Goal: Information Seeking & Learning: Check status

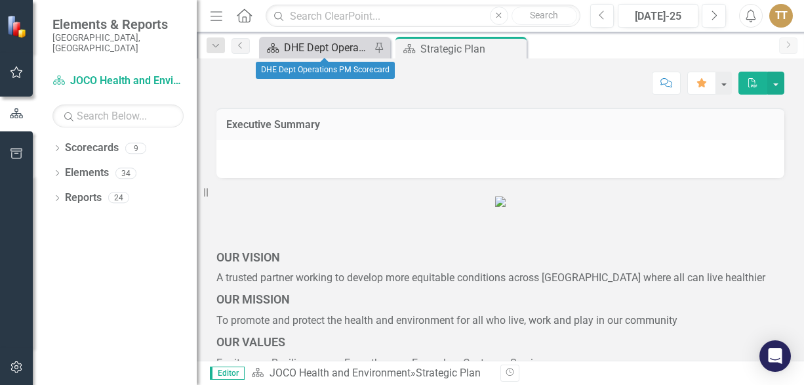
click at [304, 48] on div "DHE Dept Operations PM Scorecard" at bounding box center [327, 47] width 87 height 16
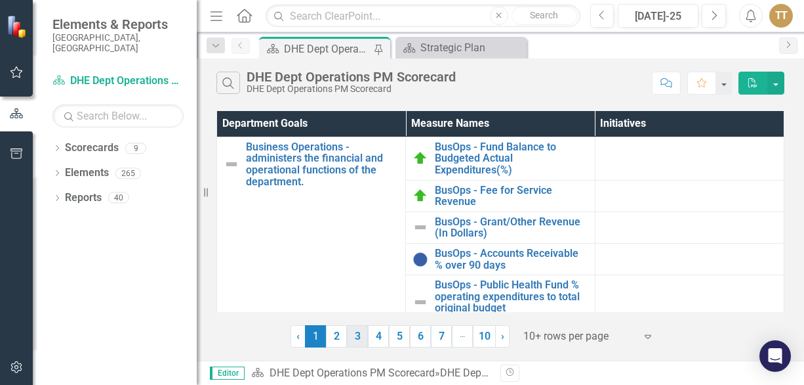
click at [358, 342] on link "3" at bounding box center [357, 336] width 21 height 22
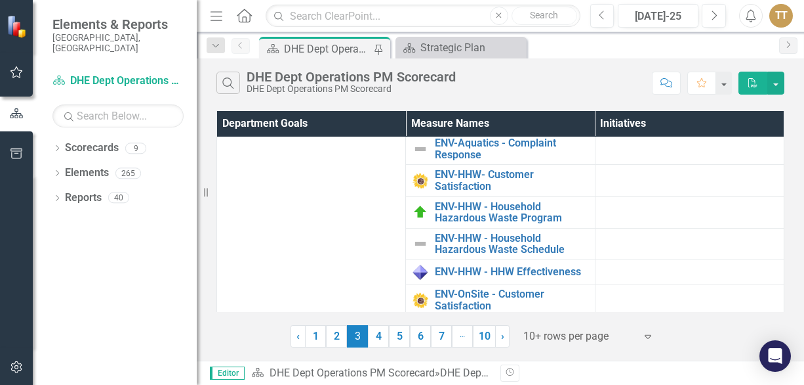
scroll to position [192, 0]
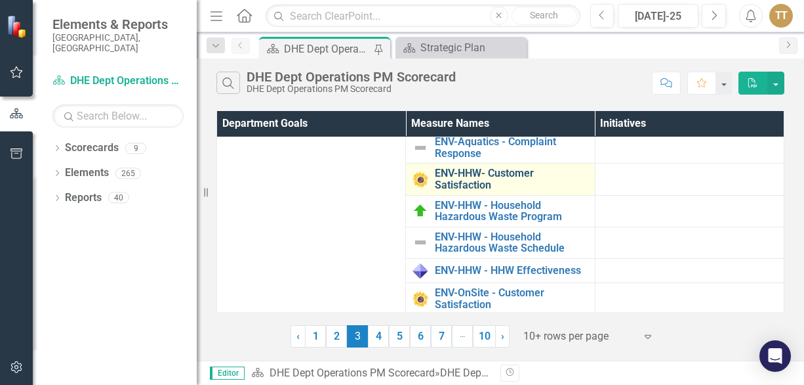
click at [489, 185] on link "ENV-HHW- Customer Satisfaction" at bounding box center [511, 178] width 153 height 23
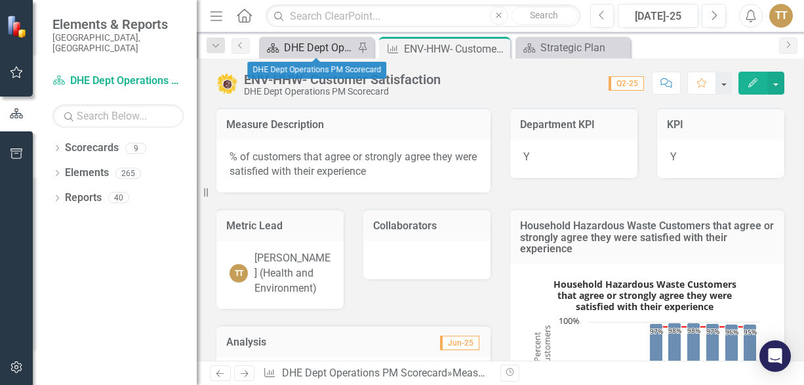
click at [320, 46] on div "DHE Dept Operations PM Scorecard" at bounding box center [319, 47] width 70 height 16
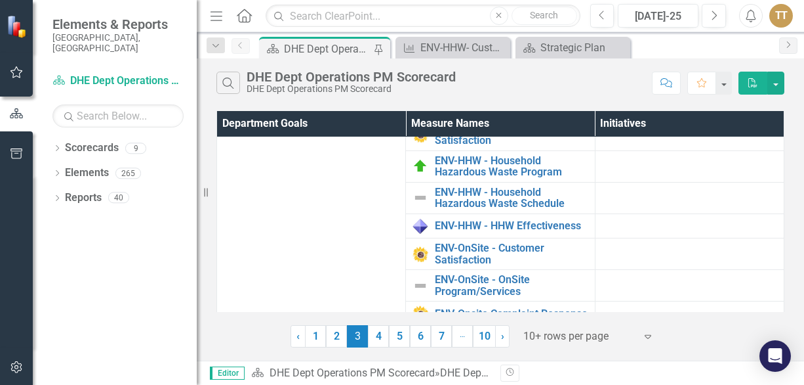
scroll to position [235, 0]
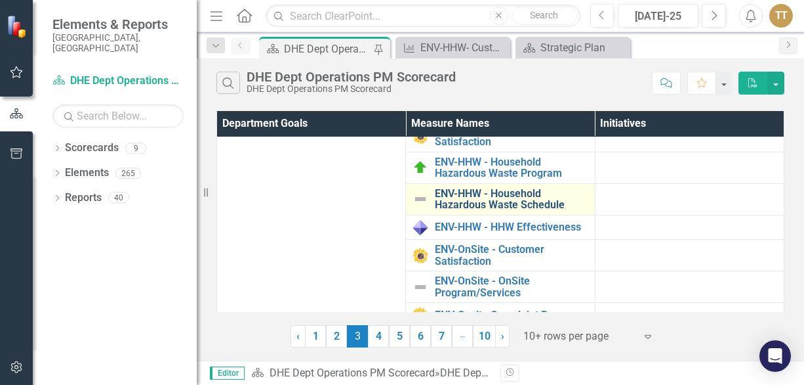
click at [536, 201] on link "ENV-HHW - Household Hazardous Waste Schedule" at bounding box center [511, 199] width 153 height 23
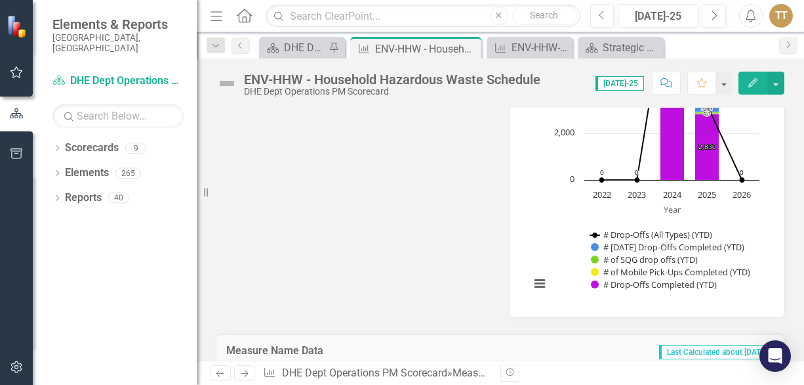
scroll to position [1444, 0]
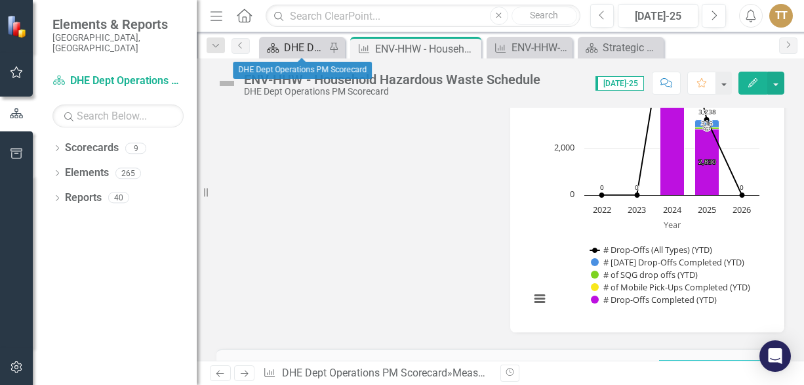
click at [285, 45] on div "DHE Dept Operations PM Scorecard" at bounding box center [304, 47] width 41 height 16
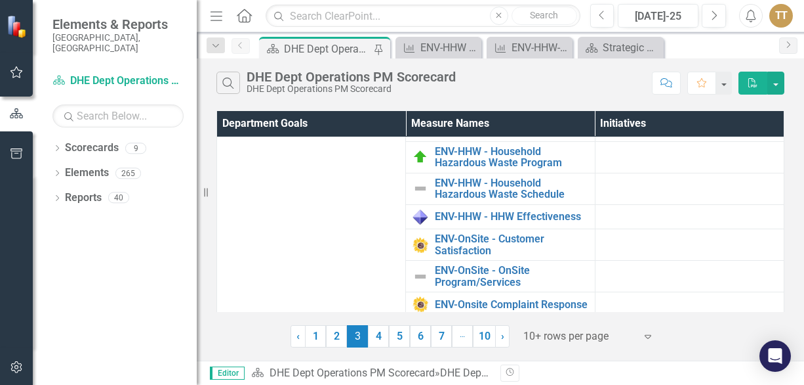
scroll to position [262, 0]
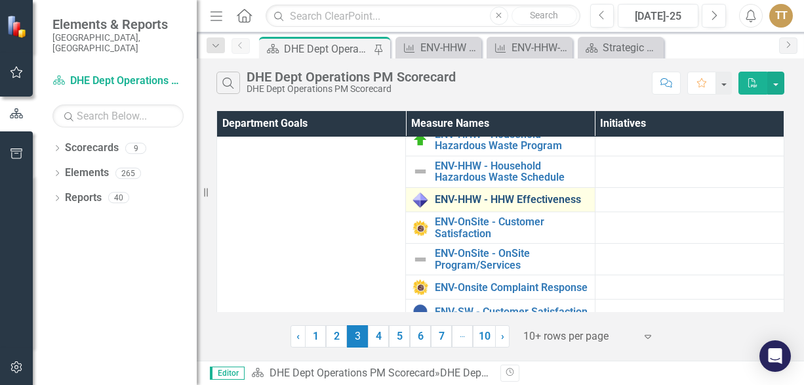
click at [560, 205] on link "ENV-HHW - HHW Effectiveness" at bounding box center [511, 200] width 153 height 12
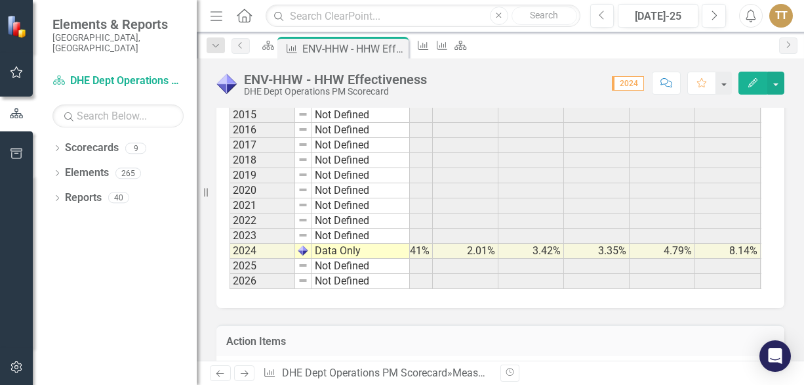
scroll to position [0, 399]
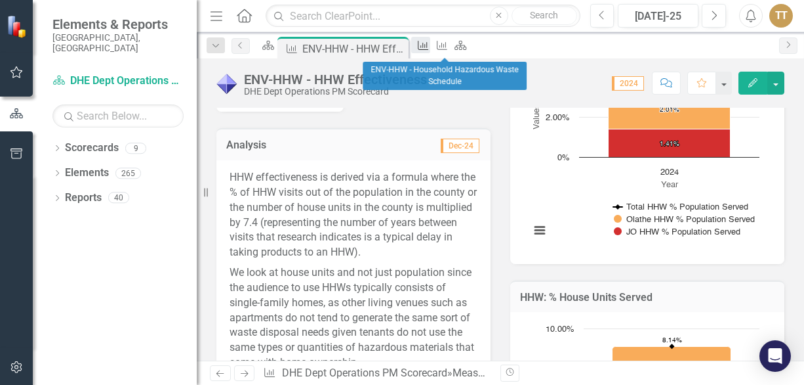
click at [430, 47] on link "Measure Name" at bounding box center [420, 45] width 18 height 16
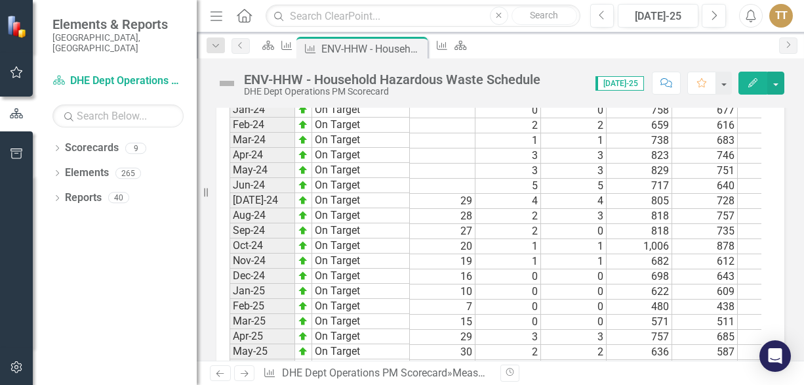
scroll to position [1601, 0]
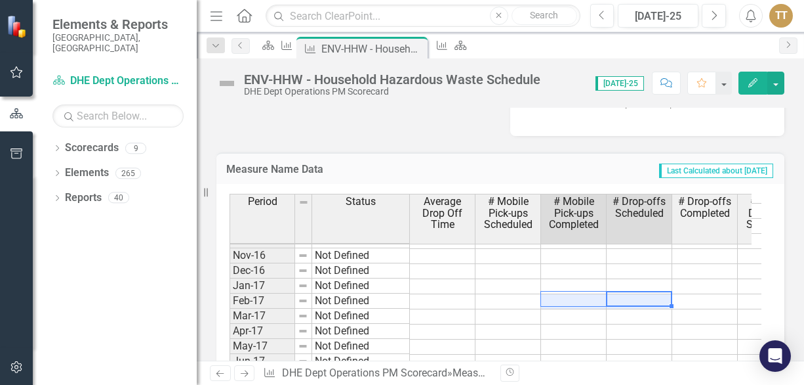
drag, startPoint x: 643, startPoint y: 293, endPoint x: 564, endPoint y: 296, distance: 79.4
click at [564, 296] on tr "Feb-17 Not Defined 0" at bounding box center [746, 301] width 1033 height 15
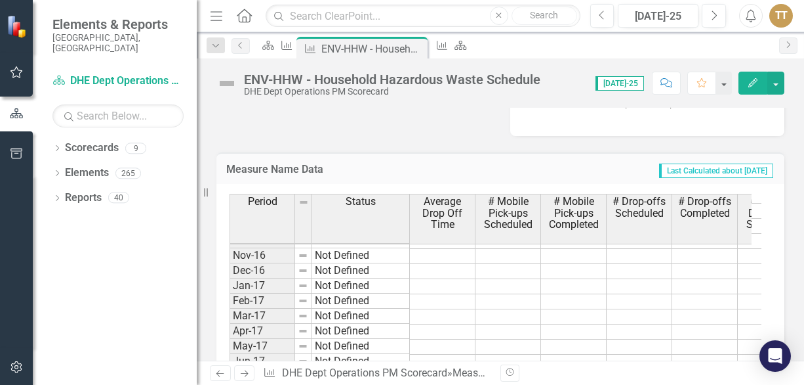
click at [241, 373] on icon "Next" at bounding box center [244, 373] width 11 height 9
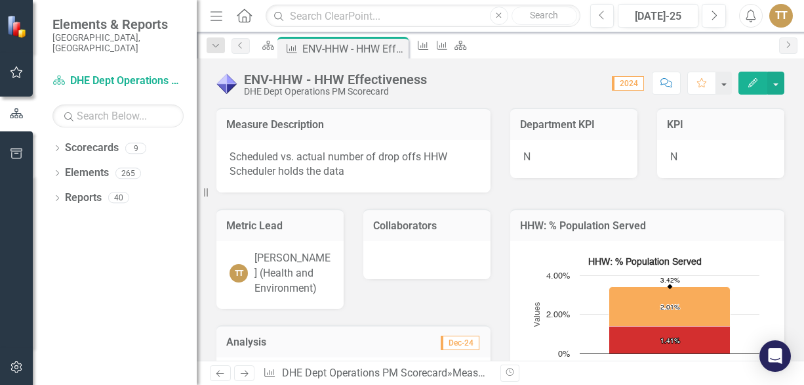
click at [223, 375] on icon "Previous" at bounding box center [220, 373] width 11 height 9
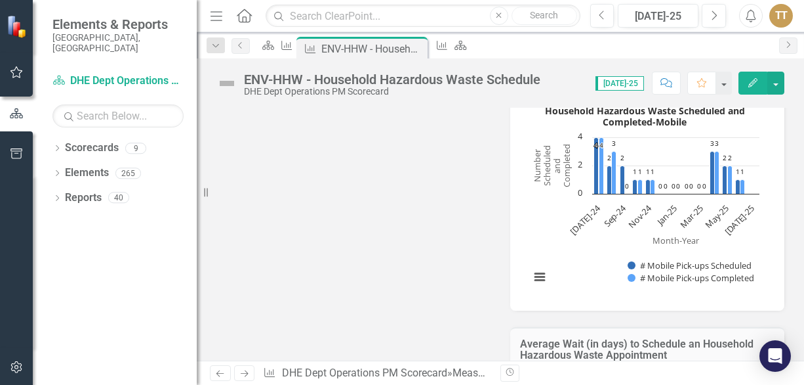
scroll to position [640, 0]
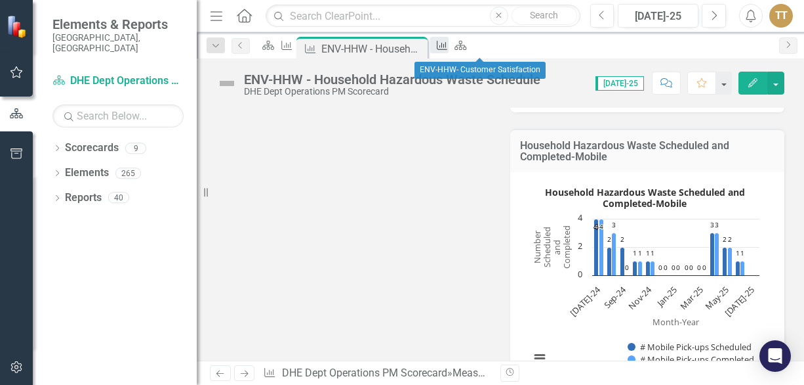
click at [449, 47] on icon "Measure Name" at bounding box center [442, 45] width 13 height 10
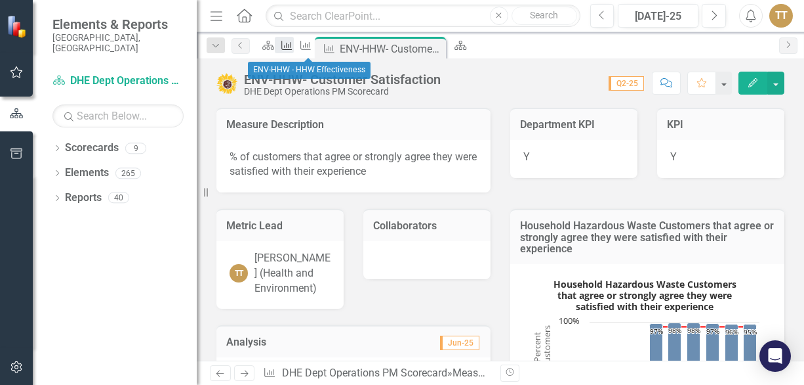
click at [293, 47] on icon at bounding box center [287, 45] width 10 height 9
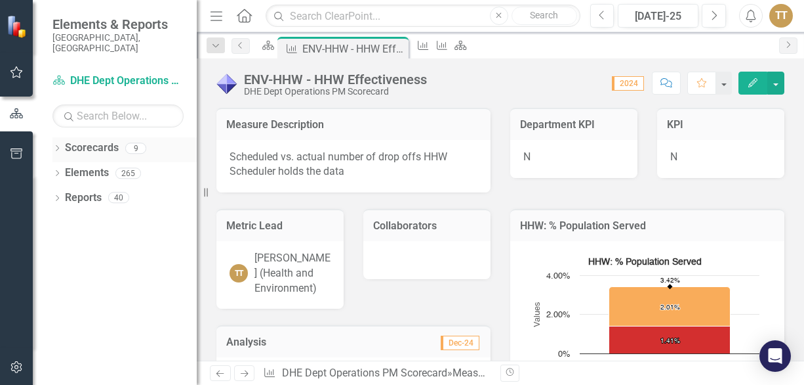
drag, startPoint x: 199, startPoint y: 137, endPoint x: 134, endPoint y: 144, distance: 65.3
click at [134, 144] on div "Elements & Reports [GEOGRAPHIC_DATA], [GEOGRAPHIC_DATA] Scorecard DHE Dept Oper…" at bounding box center [98, 192] width 197 height 385
drag, startPoint x: 201, startPoint y: 125, endPoint x: 142, endPoint y: 137, distance: 60.2
click at [142, 137] on div "Elements & Reports [GEOGRAPHIC_DATA], [GEOGRAPHIC_DATA] Scorecard DHE Dept Oper…" at bounding box center [98, 192] width 197 height 385
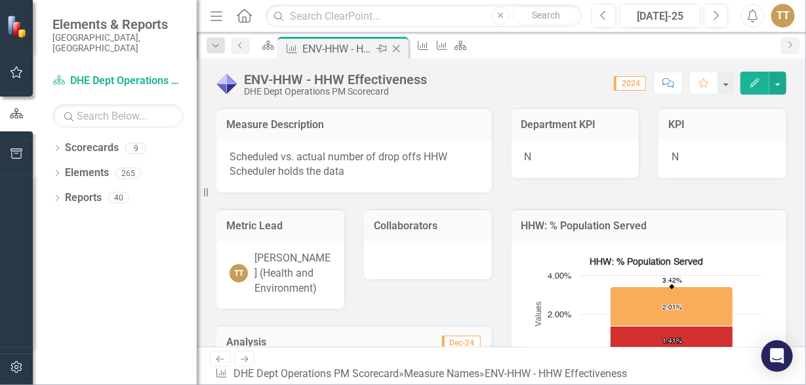
click at [403, 47] on icon "Close" at bounding box center [396, 48] width 13 height 10
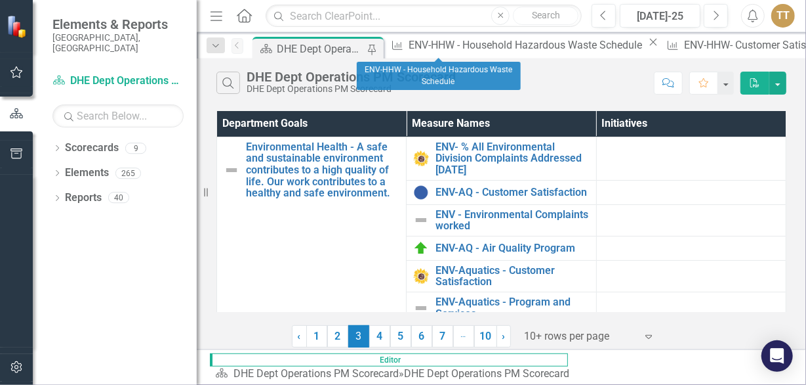
click at [647, 44] on icon "Close" at bounding box center [653, 42] width 13 height 10
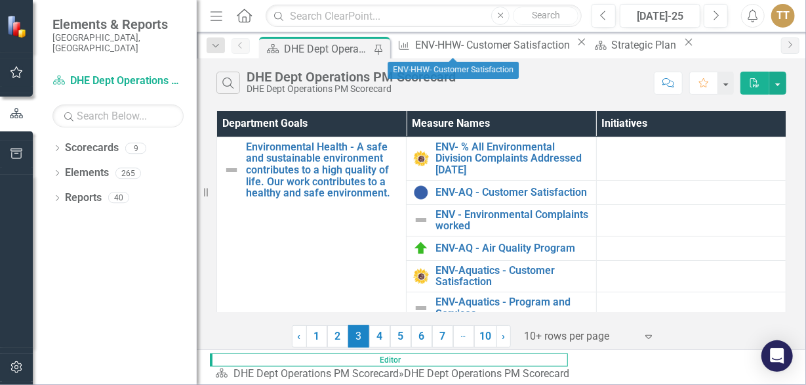
click at [575, 45] on icon "Close" at bounding box center [581, 42] width 13 height 10
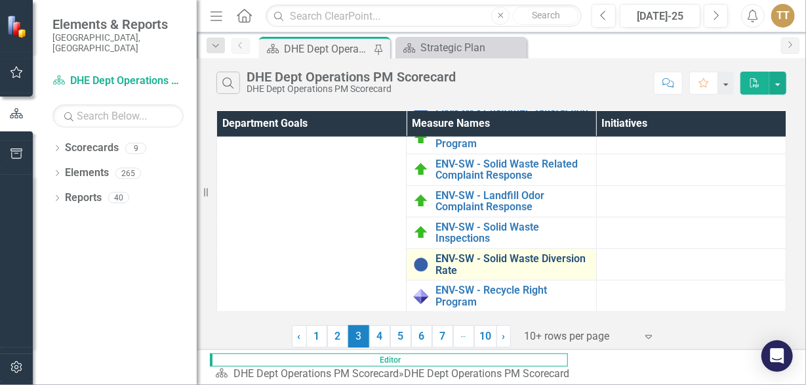
scroll to position [416, 0]
